Goal: Use online tool/utility: Utilize a website feature to perform a specific function

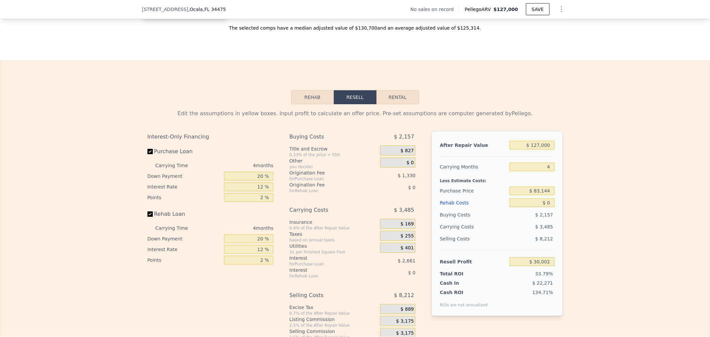
scroll to position [884, 0]
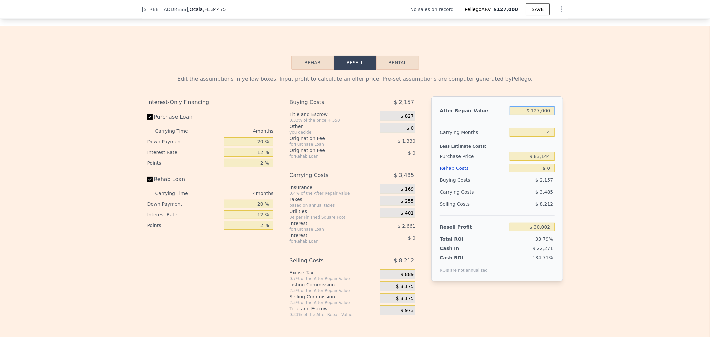
drag, startPoint x: 518, startPoint y: 122, endPoint x: 644, endPoint y: 141, distance: 127.2
click at [640, 141] on div "Edit the assumptions in yellow boxes. Input profit to calculate an offer price.…" at bounding box center [354, 193] width 709 height 247
type input "$ 1"
type input "-$ 89,166"
type input "$ 13"
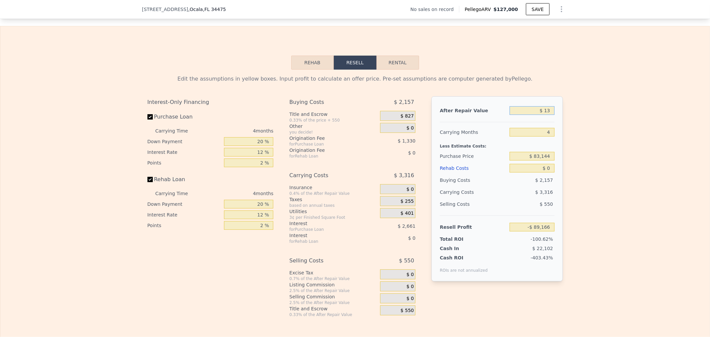
type input "-$ 89,154"
type input "$ 130"
type input "-$ 89,044"
type input "$ 1,300"
type input "-$ 87,948"
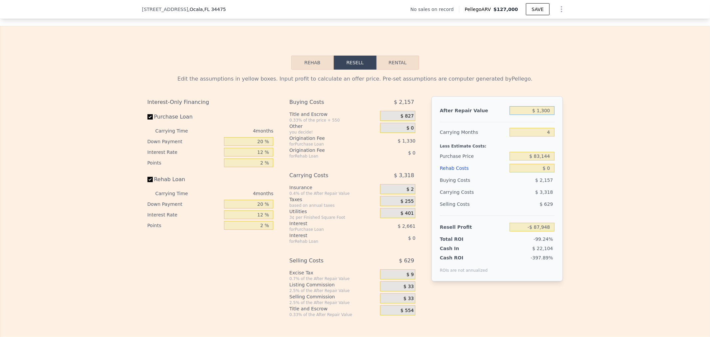
type input "$ 13,000"
type input "-$ 76,968"
type input "$ 130,000"
type input "$ 32,817"
type input "$ 127,000"
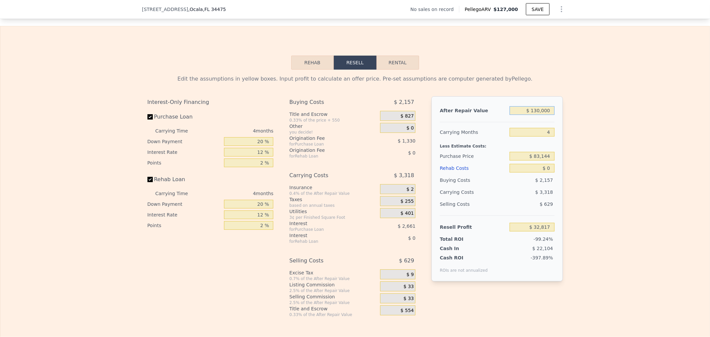
type input "$ 30,002"
type input "5"
type input "$ 29,130"
type input "5"
type input "$ 2"
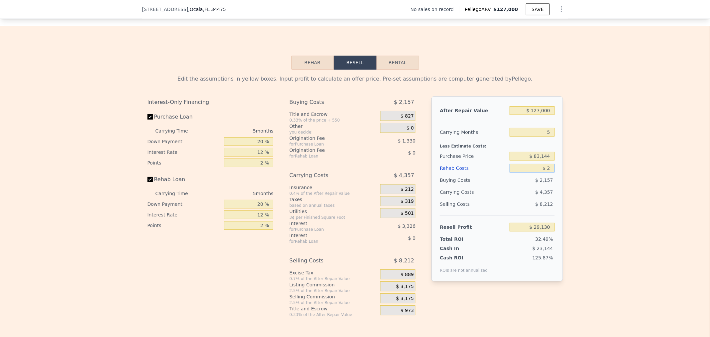
type input "$ 29,128"
type input "$ 25"
type input "$ 29,105"
type input "$ 250"
type input "$ 28,866"
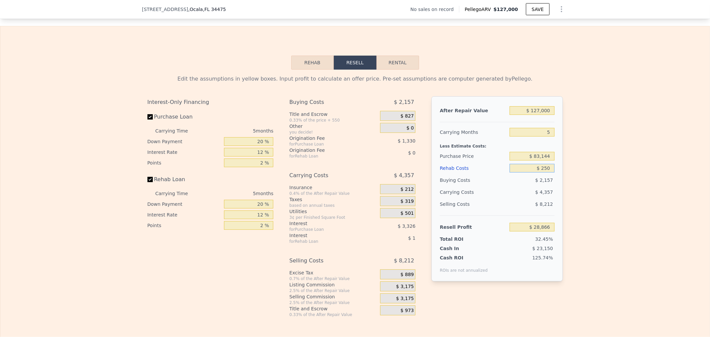
type input "$ 2,500"
type input "$ 26,490"
type input "$ 25,000"
type input "$ 2,730"
type input "$ 25,000"
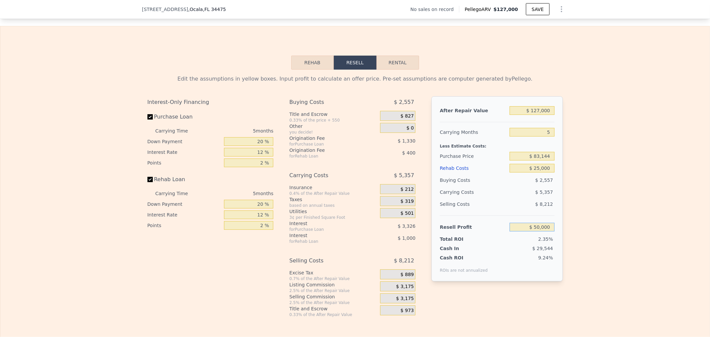
type input "$ 50,000"
type input "$ 38,522"
click at [539, 273] on div "9.24%" at bounding box center [522, 263] width 64 height 19
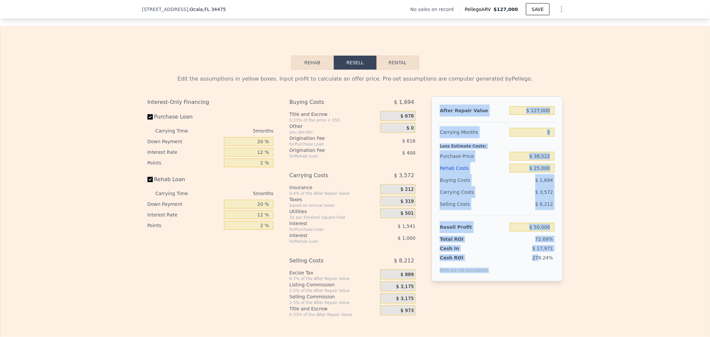
drag, startPoint x: 534, startPoint y: 280, endPoint x: 438, endPoint y: 121, distance: 185.6
click at [438, 121] on div "After Repair Value $ 127,000 Carrying Months 5 Less Estimate Costs: Purchase Pr…" at bounding box center [496, 188] width 131 height 185
click at [513, 134] on div "After Repair Value $ 127,000 Carrying Months 5 Less Estimate Costs: Purchase Pr…" at bounding box center [496, 188] width 131 height 185
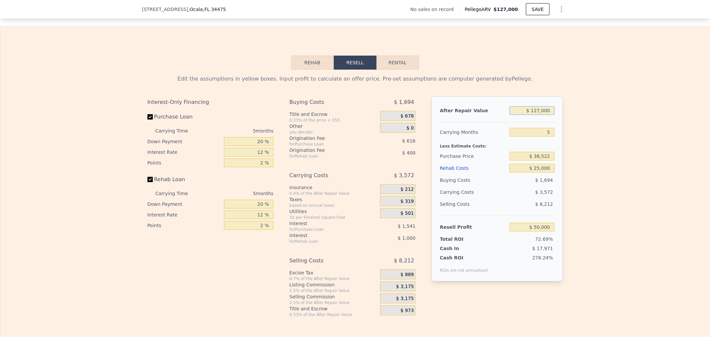
drag, startPoint x: 519, startPoint y: 122, endPoint x: 593, endPoint y: 121, distance: 73.9
click at [593, 121] on div "Edit the assumptions in yellow boxes. Input profit to calculate an offer price.…" at bounding box center [354, 193] width 709 height 247
type input "$ 1"
type input "-$ 69,125"
type input "$ 13"
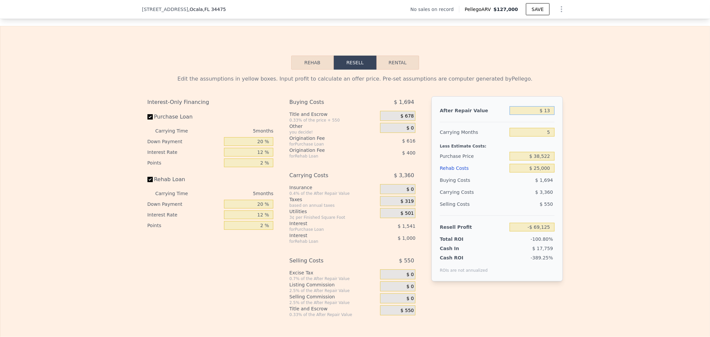
type input "-$ 69,113"
type input "$ 130"
type input "-$ 69,003"
type input "$ 1,300"
type input "-$ 67,907"
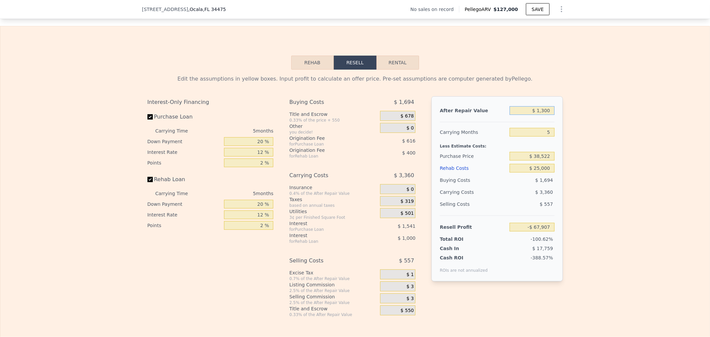
type input "$ 13,000"
type input "-$ 56,932"
type input "$ 130,000"
type input "$ 52,814"
type input "$ 130,000"
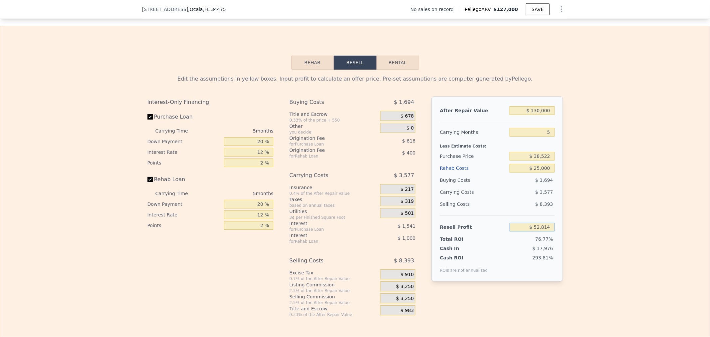
click at [518, 231] on input "$ 52,814" at bounding box center [531, 227] width 45 height 9
drag, startPoint x: 512, startPoint y: 237, endPoint x: 623, endPoint y: 239, distance: 111.8
click at [623, 239] on div "Edit the assumptions in yellow boxes. Input profit to calculate an offer price.…" at bounding box center [354, 193] width 709 height 247
click at [510, 231] on input "$ 52,814" at bounding box center [531, 227] width 45 height 9
drag, startPoint x: 510, startPoint y: 238, endPoint x: 627, endPoint y: 240, distance: 117.1
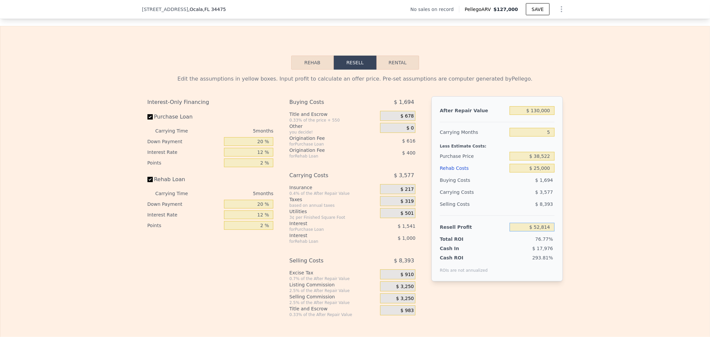
click at [627, 240] on div "Edit the assumptions in yellow boxes. Input profit to calculate an offer price.…" at bounding box center [354, 193] width 709 height 247
type input "$ 50,000"
type input "$ 41,179"
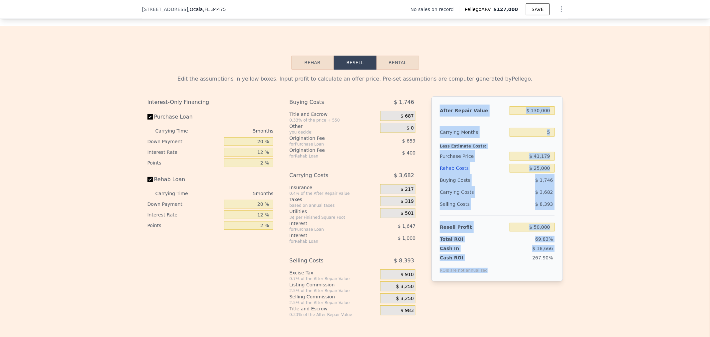
drag, startPoint x: 493, startPoint y: 284, endPoint x: 426, endPoint y: 114, distance: 182.8
click at [426, 114] on div "Interest-Only Financing Purchase Loan Carrying Time 5 months Down Payment 20 % …" at bounding box center [354, 206] width 415 height 221
copy div "After Repair Value Carrying Months Less Estimate Costs: Purchase Price Rehab Co…"
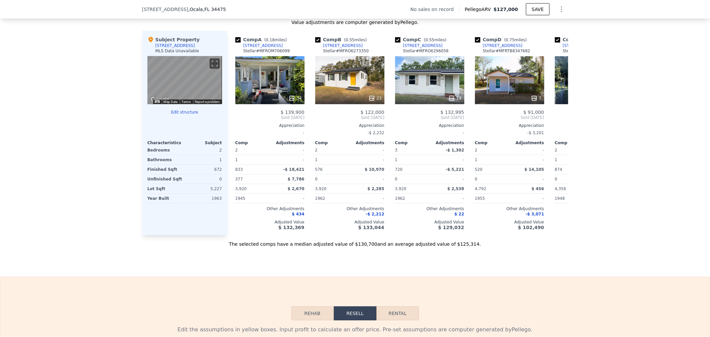
scroll to position [690, 0]
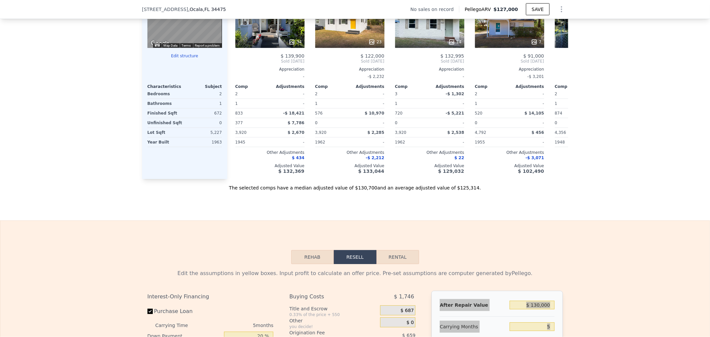
type input "$ 127,000"
type input "4"
type input "$ 0"
type input "$ 30,002"
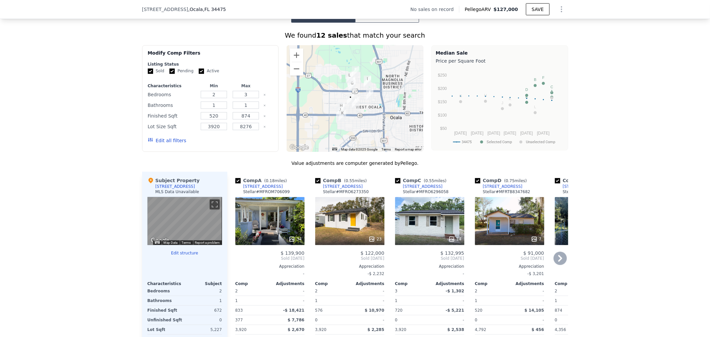
scroll to position [493, 0]
